Goal: Information Seeking & Learning: Learn about a topic

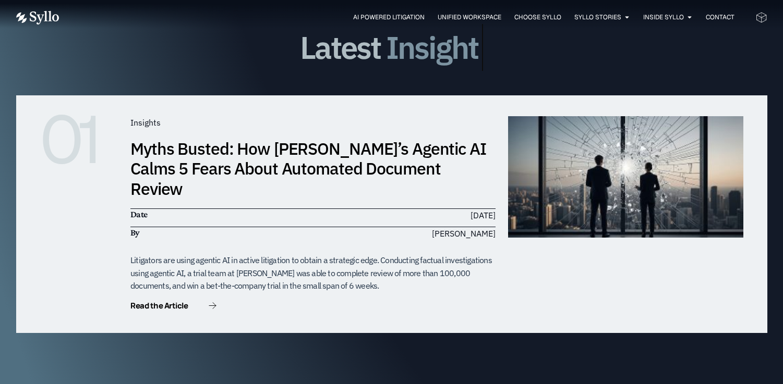
scroll to position [3106, 0]
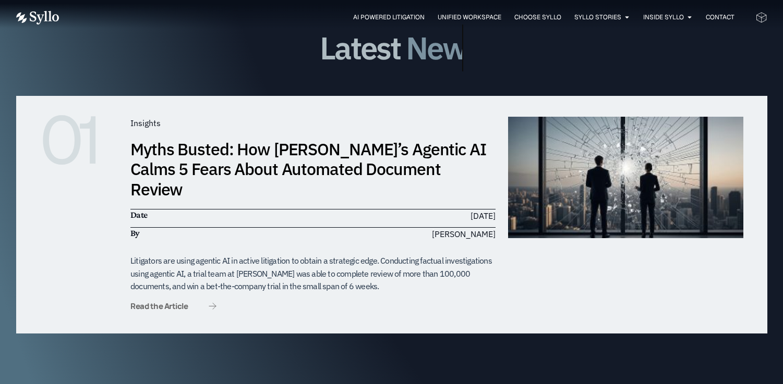
click at [161, 302] on span "Read the Article" at bounding box center [158, 306] width 57 height 8
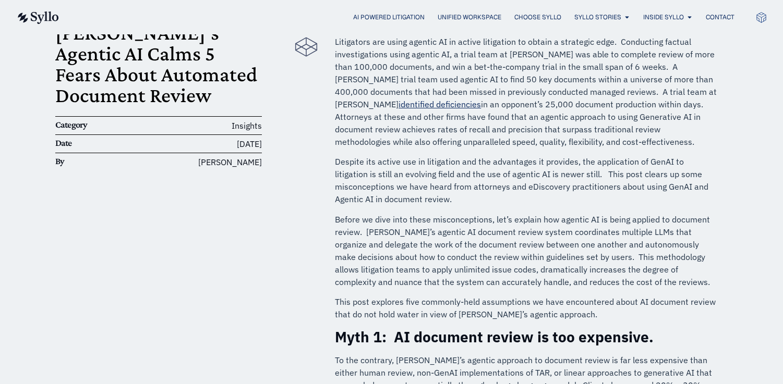
scroll to position [243, 0]
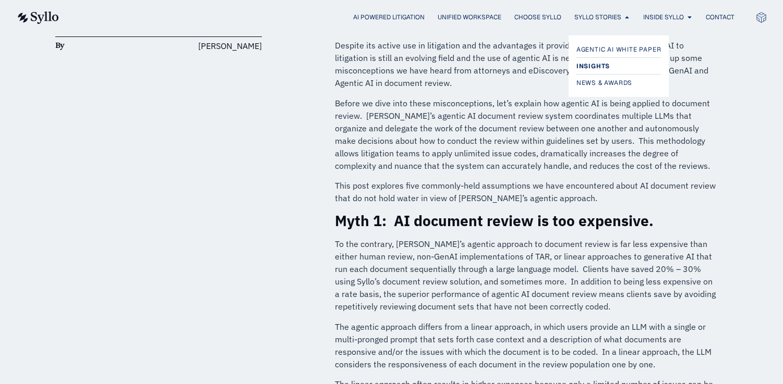
click at [598, 63] on span "Insights" at bounding box center [592, 66] width 33 height 13
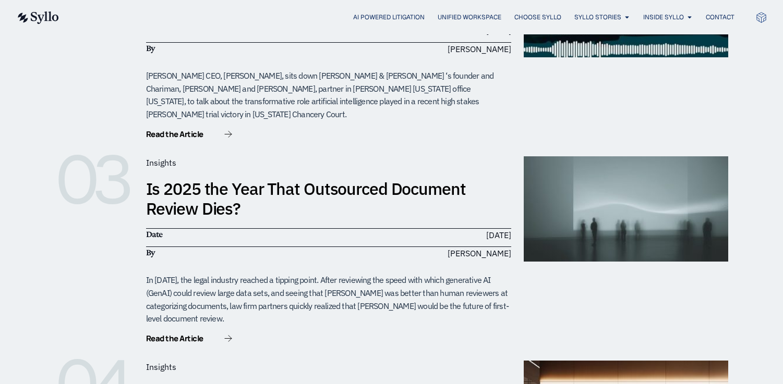
scroll to position [549, 0]
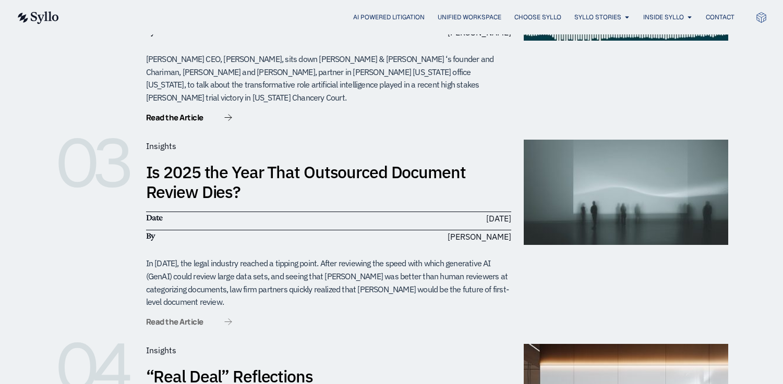
click at [190, 318] on span "Read the Article" at bounding box center [174, 322] width 57 height 8
